Goal: Information Seeking & Learning: Learn about a topic

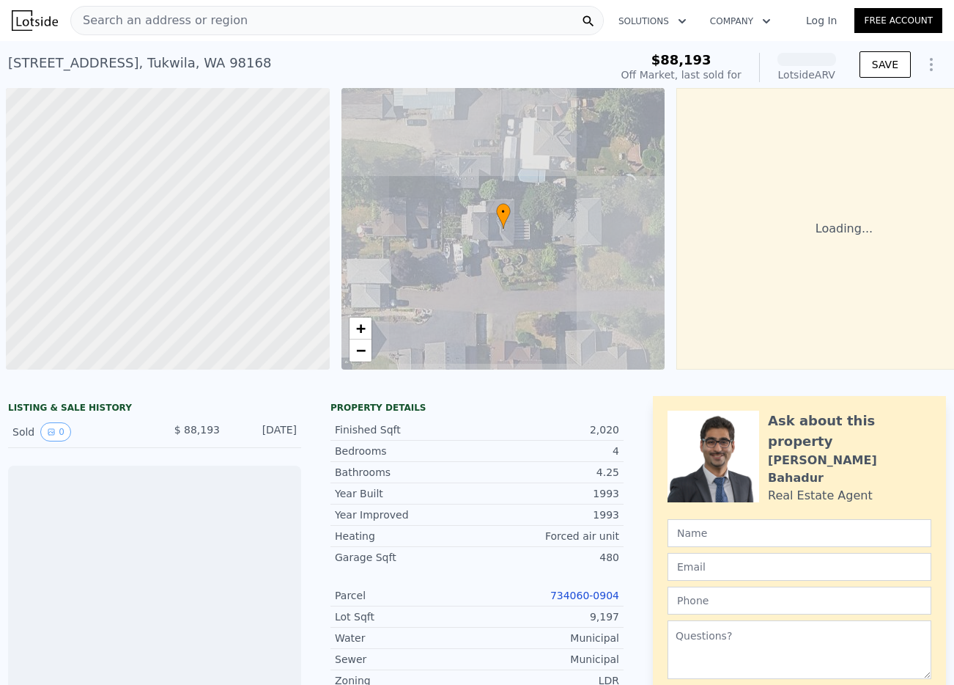
scroll to position [0, 6]
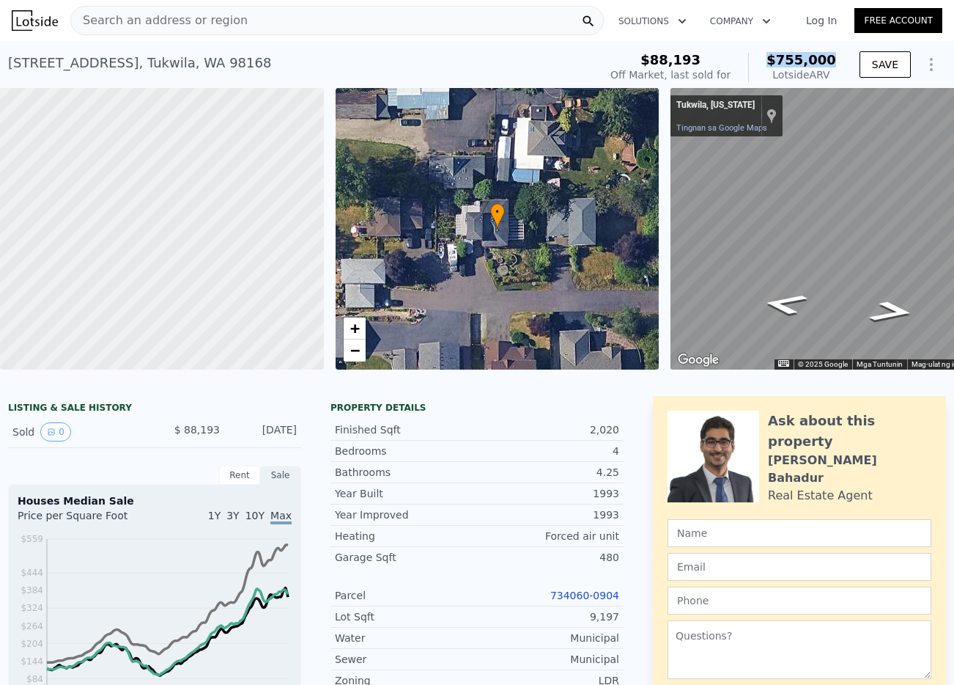
drag, startPoint x: 839, startPoint y: 63, endPoint x: 756, endPoint y: 60, distance: 82.9
click at [756, 60] on div "$88,193 Off Market, last sold for $755,000 Lotside ARV SAVE" at bounding box center [776, 67] width 342 height 41
copy span "$755,000"
click at [741, 128] on link "Tingnan sa Google Maps" at bounding box center [722, 128] width 91 height 10
click at [209, 19] on span "Search an address or region" at bounding box center [159, 21] width 177 height 18
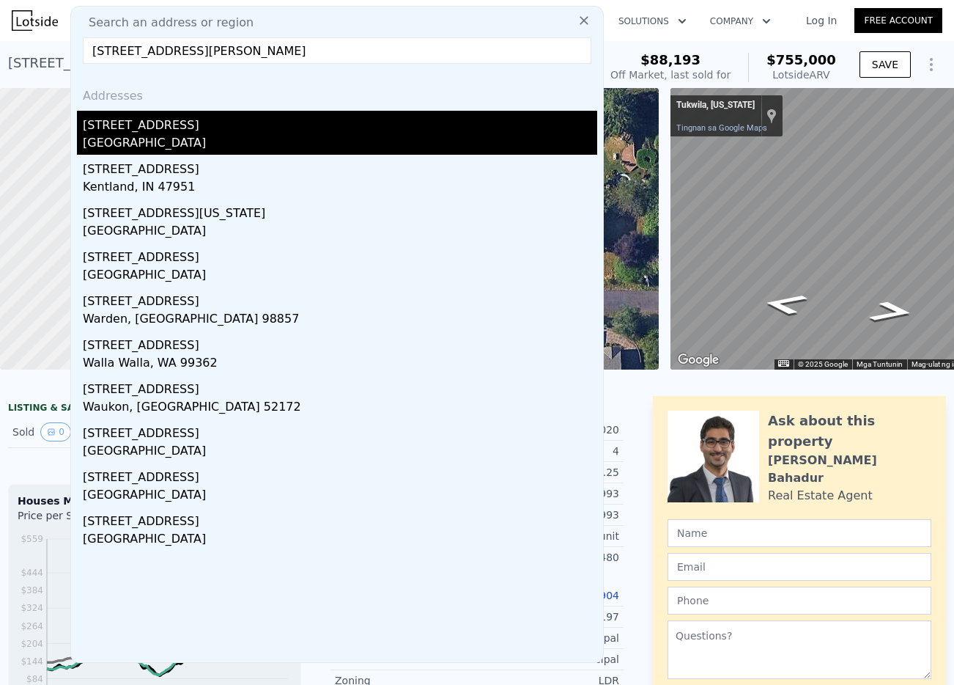
type input "[STREET_ADDRESS][PERSON_NAME]"
click at [214, 129] on div "[STREET_ADDRESS]" at bounding box center [340, 122] width 515 height 23
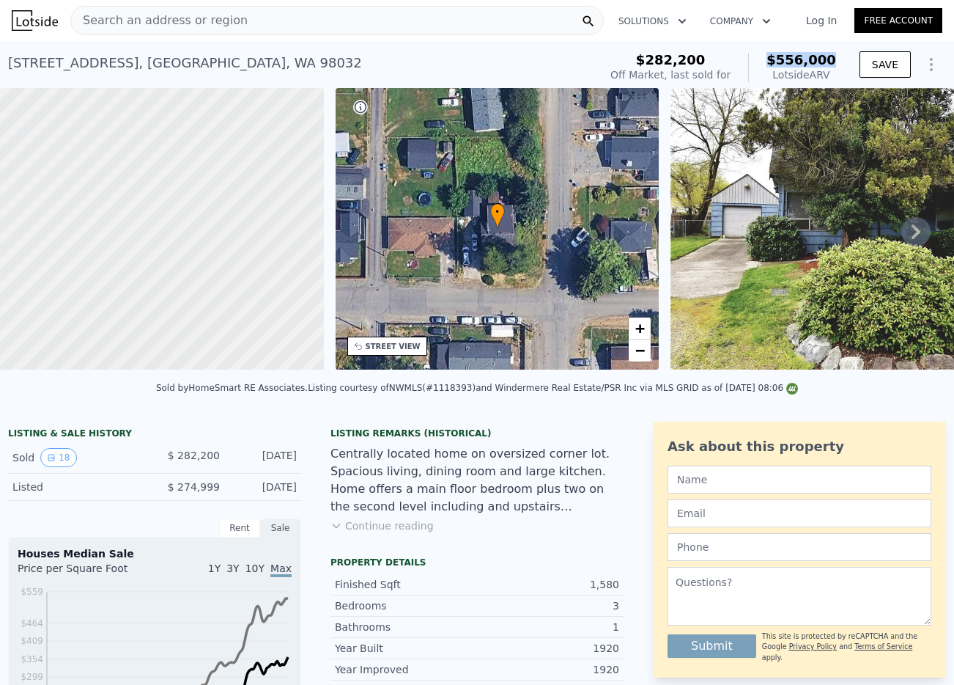
drag, startPoint x: 825, startPoint y: 59, endPoint x: 768, endPoint y: 62, distance: 57.3
click at [771, 57] on div "$282,200 Off Market, last sold for $556,000 Lotside ARV SAVE" at bounding box center [776, 67] width 342 height 41
copy span "$556,000"
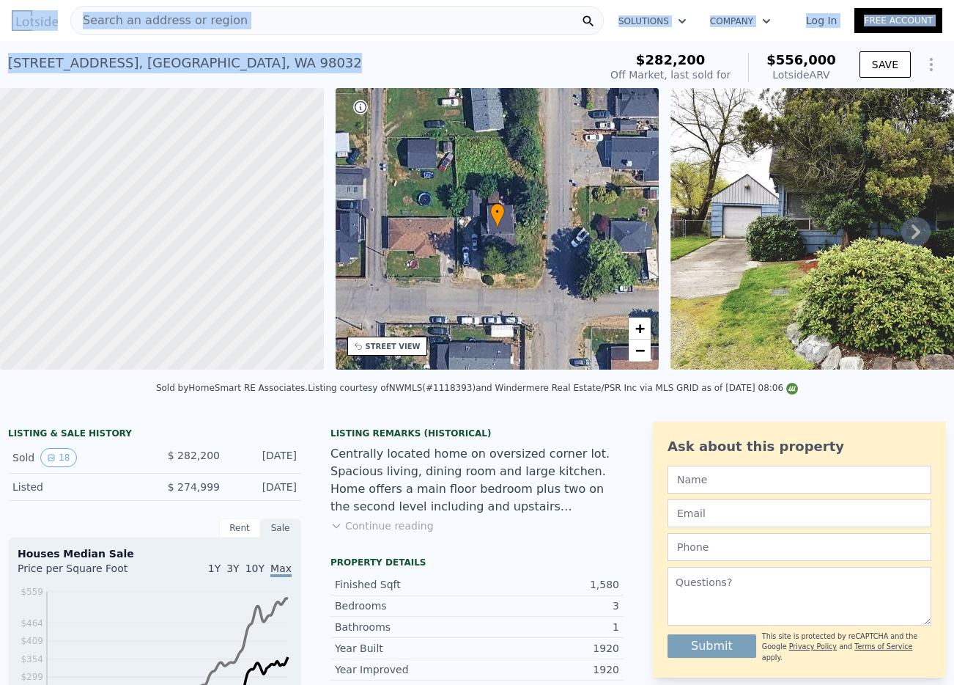
drag, startPoint x: 188, startPoint y: 64, endPoint x: 107, endPoint y: 32, distance: 86.8
click at [0, 59] on html "Search an address or region Solutions Company Open main menu Log In Free Accoun…" at bounding box center [477, 342] width 954 height 685
click at [207, 78] on div "[STREET_ADDRESS] Sold [DATE] for $282,200 (~ARV $556k )" at bounding box center [300, 67] width 585 height 41
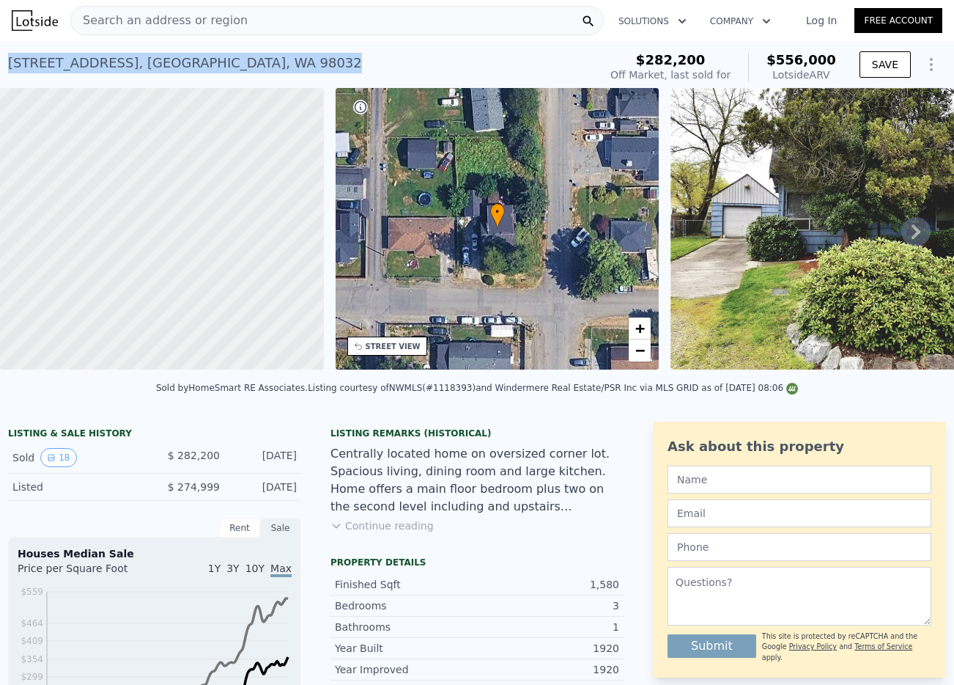
drag, startPoint x: 259, startPoint y: 65, endPoint x: 12, endPoint y: 57, distance: 247.8
click at [12, 57] on div "[STREET_ADDRESS] Sold [DATE] for $282,200 (~ARV $556k )" at bounding box center [300, 67] width 585 height 41
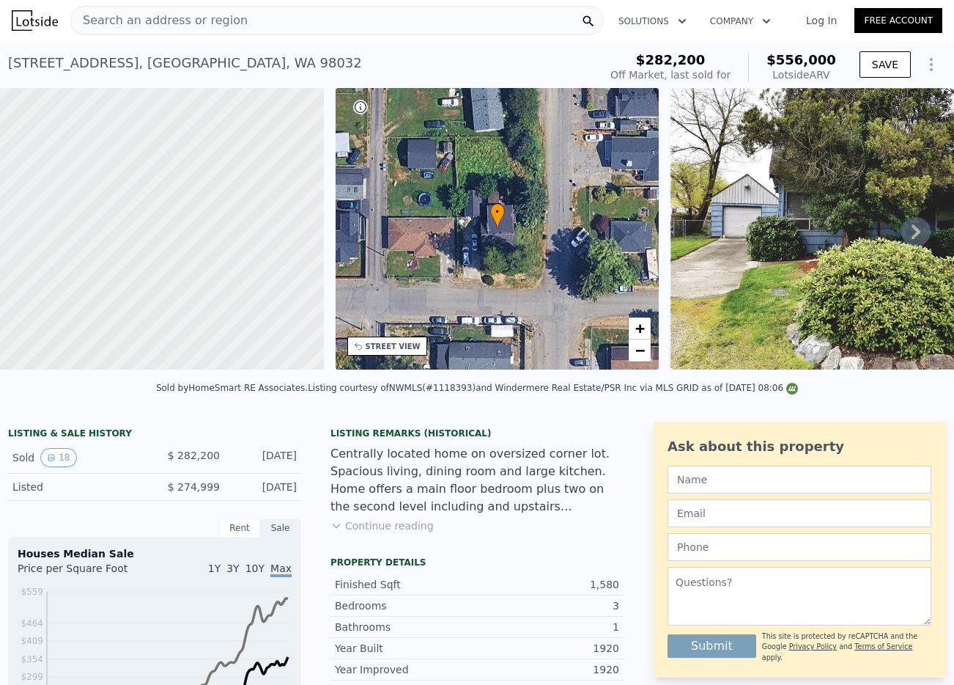
click at [231, 20] on div "Search an address or region" at bounding box center [337, 20] width 534 height 29
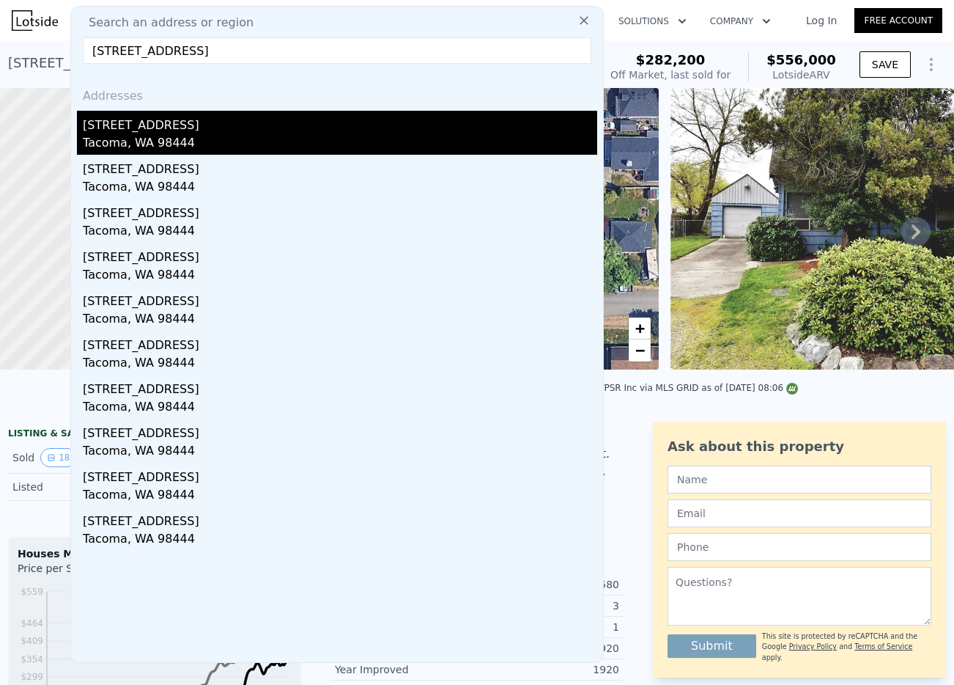
type input "[STREET_ADDRESS]"
click at [218, 125] on div "[STREET_ADDRESS]" at bounding box center [340, 122] width 515 height 23
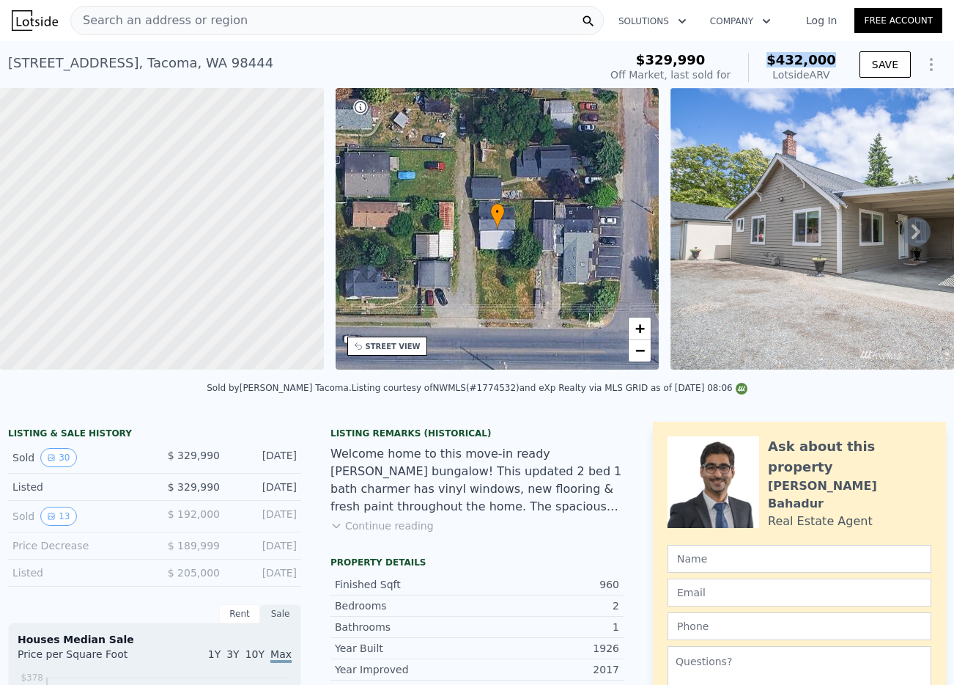
drag, startPoint x: 817, startPoint y: 59, endPoint x: 777, endPoint y: 60, distance: 39.6
click at [777, 60] on div "$329,990 Off Market, last sold for $432,000 Lotside ARV SAVE" at bounding box center [776, 67] width 342 height 41
copy span "$432,000"
drag, startPoint x: 128, startPoint y: 64, endPoint x: 196, endPoint y: 56, distance: 68.6
click at [70, 65] on div "[STREET_ADDRESS] Sold [DATE] for $329,990 (~ARV $432k )" at bounding box center [300, 67] width 585 height 41
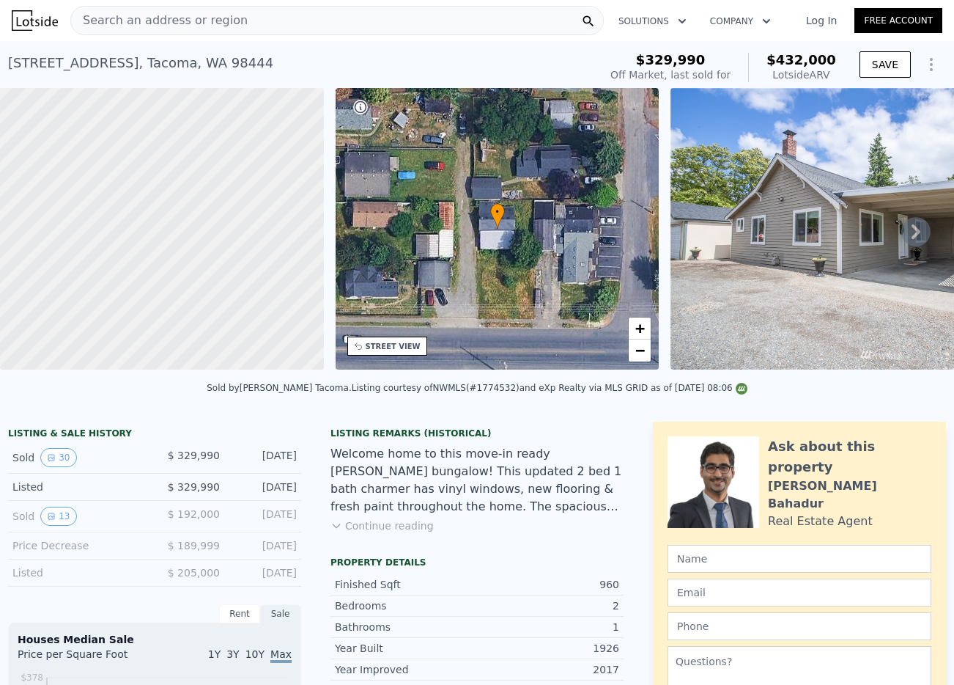
drag, startPoint x: 240, startPoint y: 56, endPoint x: 90, endPoint y: 72, distance: 151.0
click at [240, 56] on div "[STREET_ADDRESS] Sold [DATE] for $329,990 (~ARV $432k )" at bounding box center [300, 67] width 585 height 41
drag, startPoint x: 90, startPoint y: 72, endPoint x: 1, endPoint y: 67, distance: 88.8
click at [1, 67] on div "[STREET_ADDRESS] Sold [DATE] for $329,990 (~ARV $432k ) $329,990 Off Market, la…" at bounding box center [477, 64] width 954 height 47
copy div "[STREET_ADDRESS]"
